Goal: Task Accomplishment & Management: Use online tool/utility

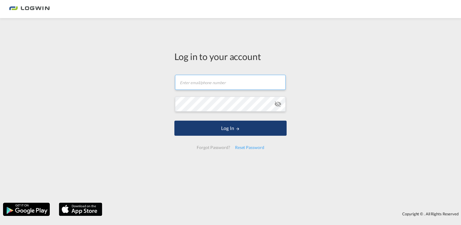
type input "[PERSON_NAME][EMAIL_ADDRESS][PERSON_NAME][DOMAIN_NAME]"
click at [241, 133] on button "Log In" at bounding box center [230, 128] width 112 height 15
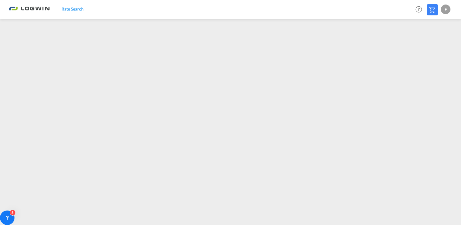
click at [445, 8] on div "F" at bounding box center [446, 10] width 10 height 10
click at [433, 47] on button "Logout" at bounding box center [438, 46] width 39 height 12
